Goal: Information Seeking & Learning: Learn about a topic

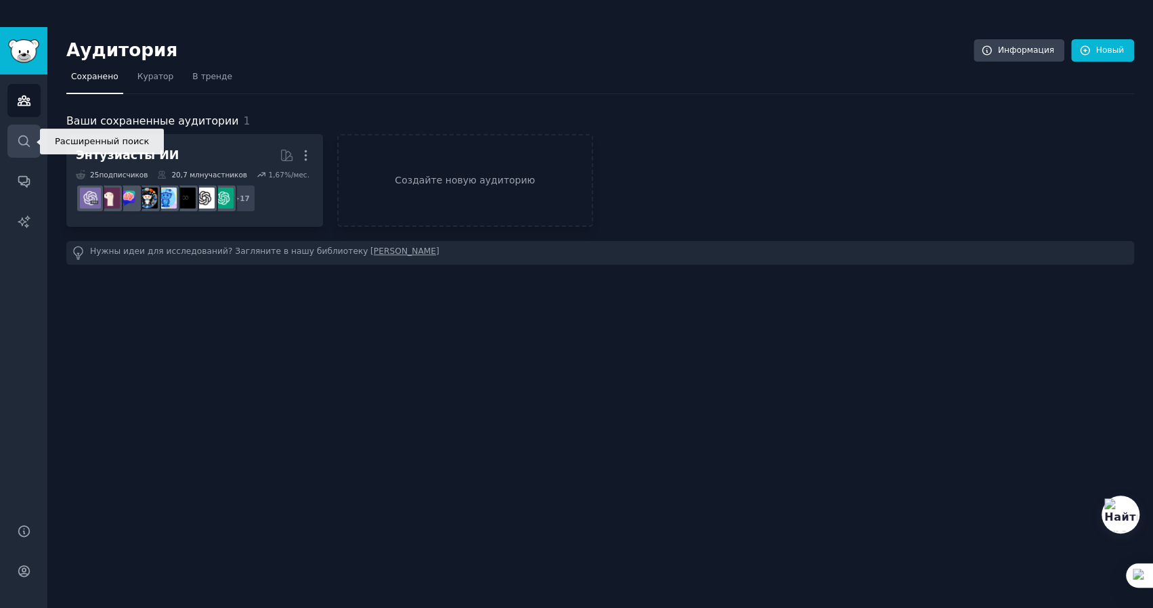
click at [26, 147] on icon "Боковая панель" at bounding box center [24, 141] width 14 height 14
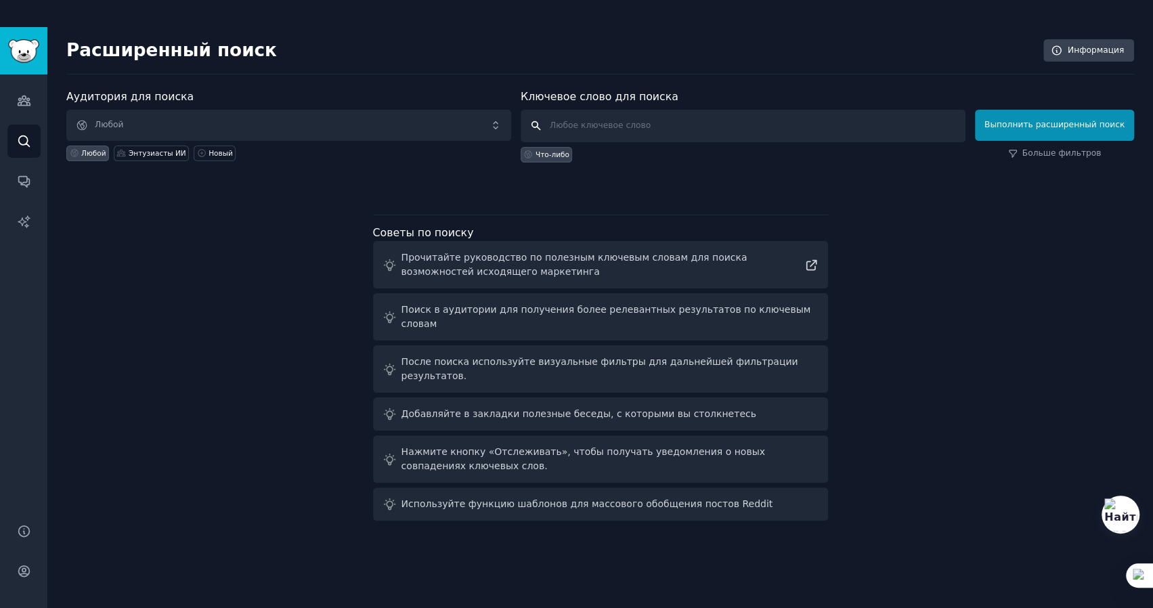
click at [613, 113] on input "text" at bounding box center [743, 126] width 445 height 32
type input "n"
type input "рилс тренды"
click button "Выполнить расширенный поиск" at bounding box center [1054, 125] width 159 height 31
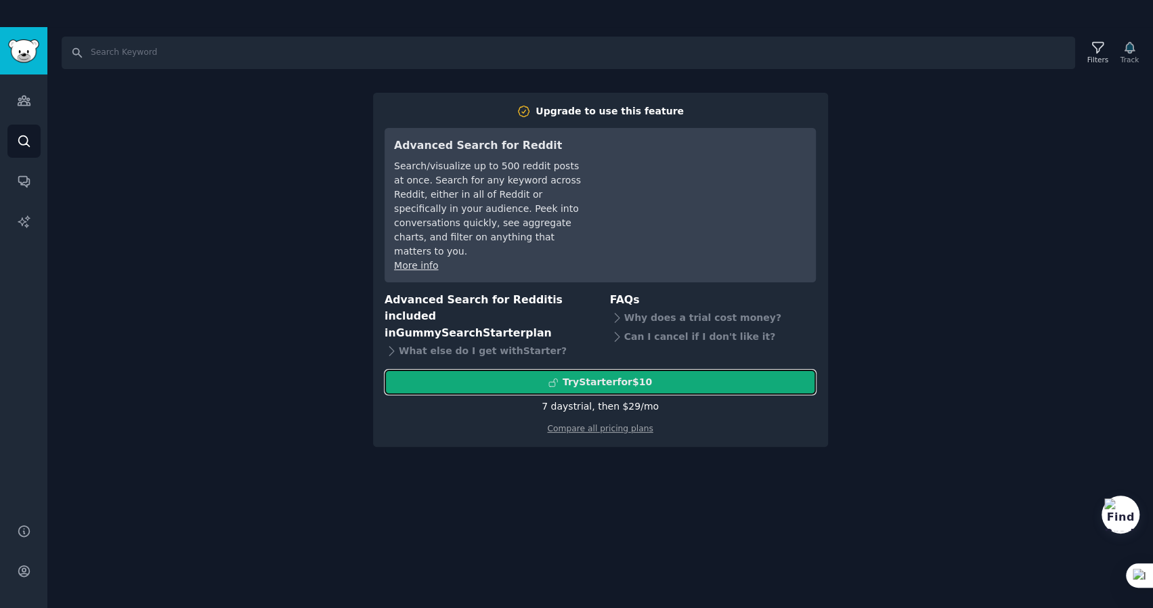
click at [578, 375] on div "Try Starter for $10" at bounding box center [607, 382] width 89 height 14
click at [612, 399] on div "7 days trial, then $ 29 /mo" at bounding box center [600, 406] width 117 height 14
click at [575, 399] on div "7 days trial, then $ 29 /mo" at bounding box center [600, 406] width 117 height 14
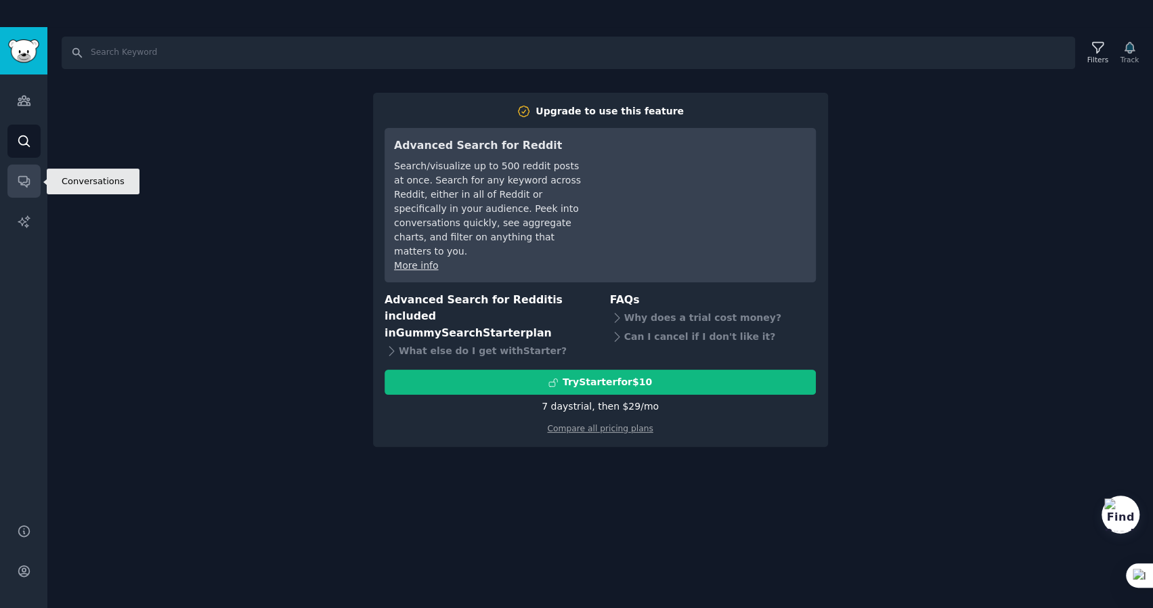
click at [33, 182] on link "Conversations" at bounding box center [23, 180] width 33 height 33
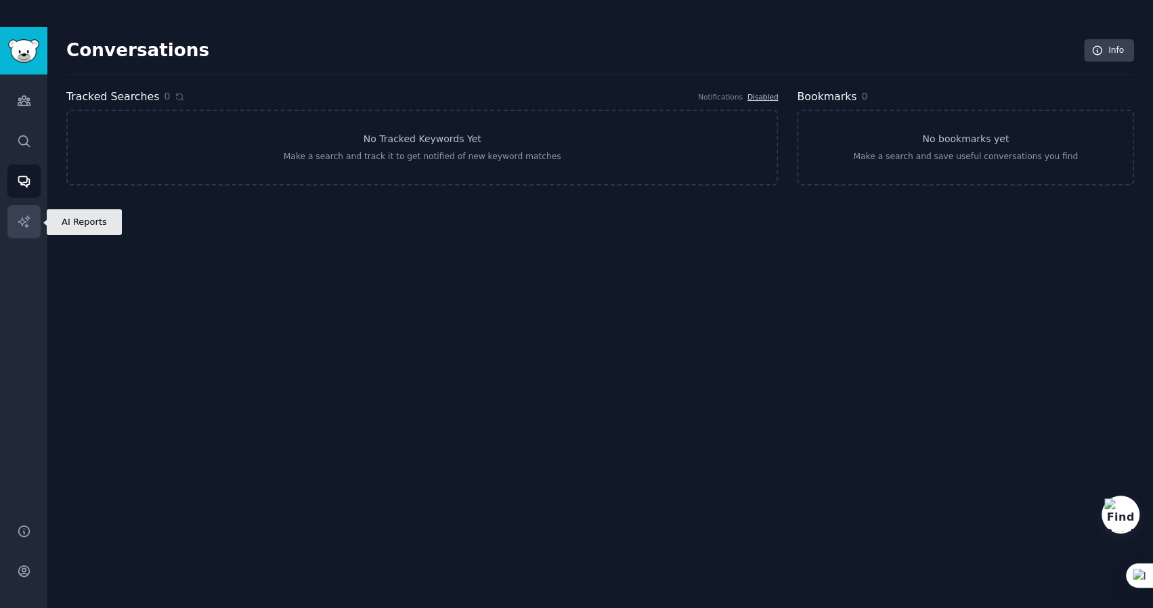
click at [27, 225] on icon "Sidebar" at bounding box center [24, 221] width 12 height 12
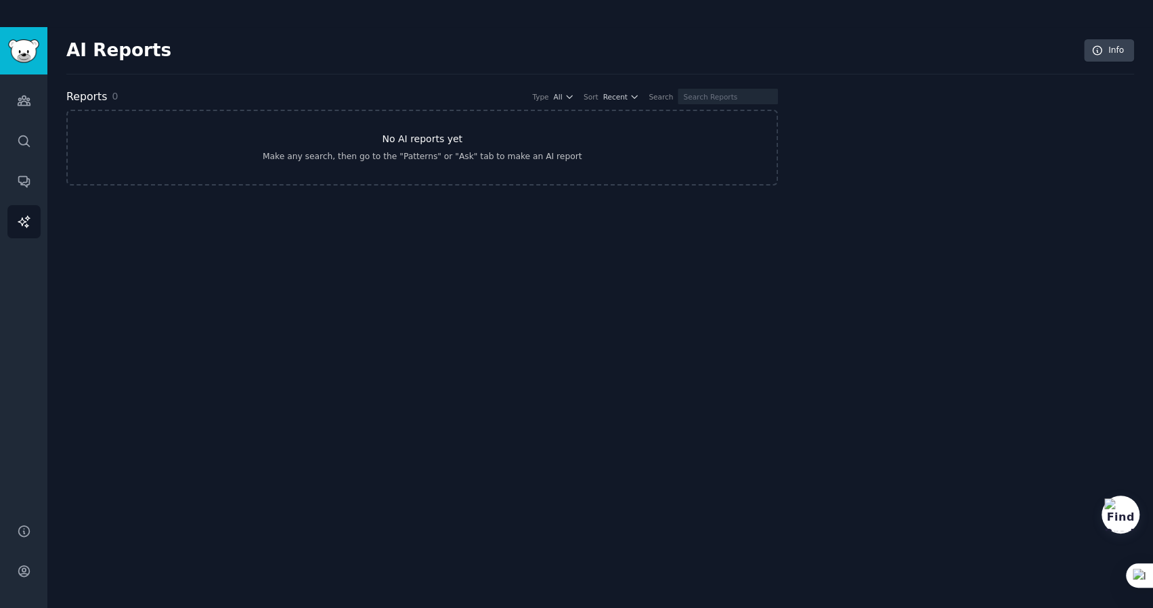
click at [371, 143] on link "No AI reports yet Make any search, then go to the "Patterns" or "Ask" tab to ma…" at bounding box center [421, 148] width 711 height 76
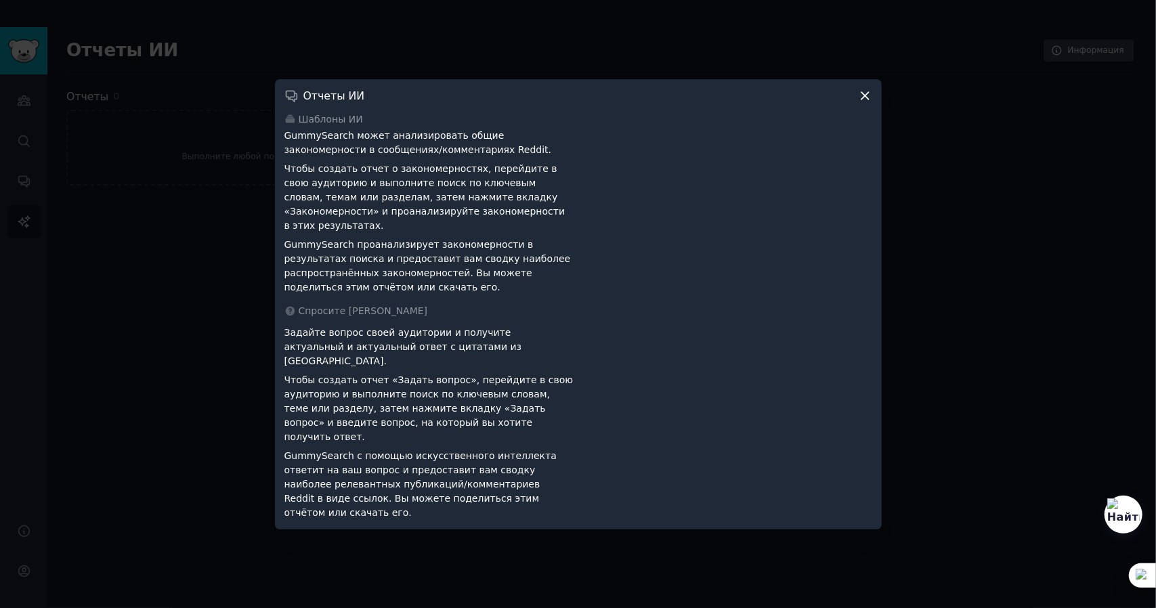
click at [1010, 281] on div at bounding box center [578, 304] width 1156 height 608
